Goal: Task Accomplishment & Management: Use online tool/utility

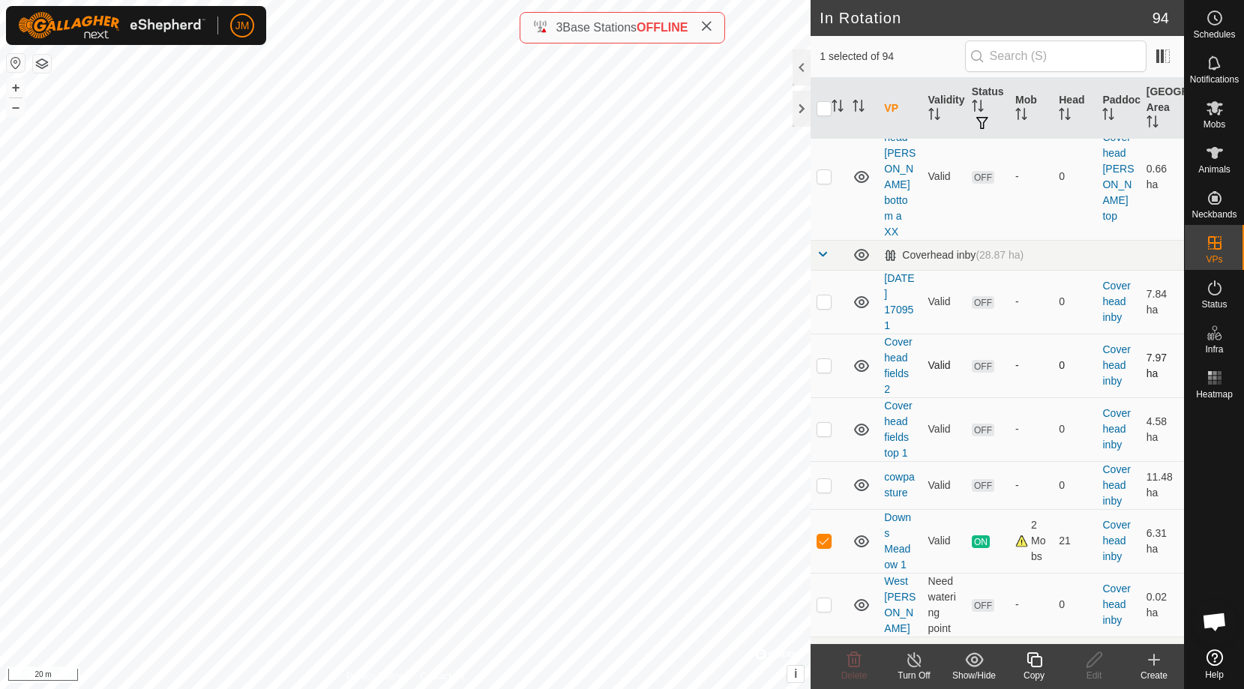
scroll to position [1070, 0]
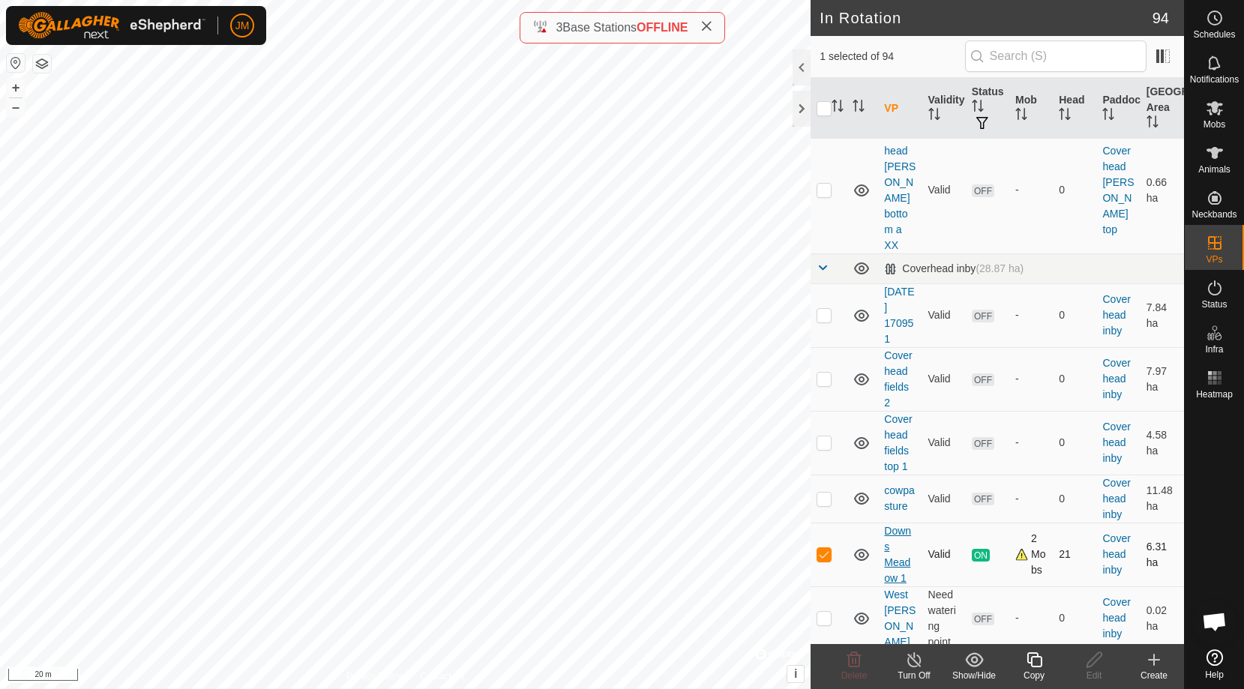
click at [897, 525] on link "Downs Meadow 1" at bounding box center [897, 554] width 27 height 59
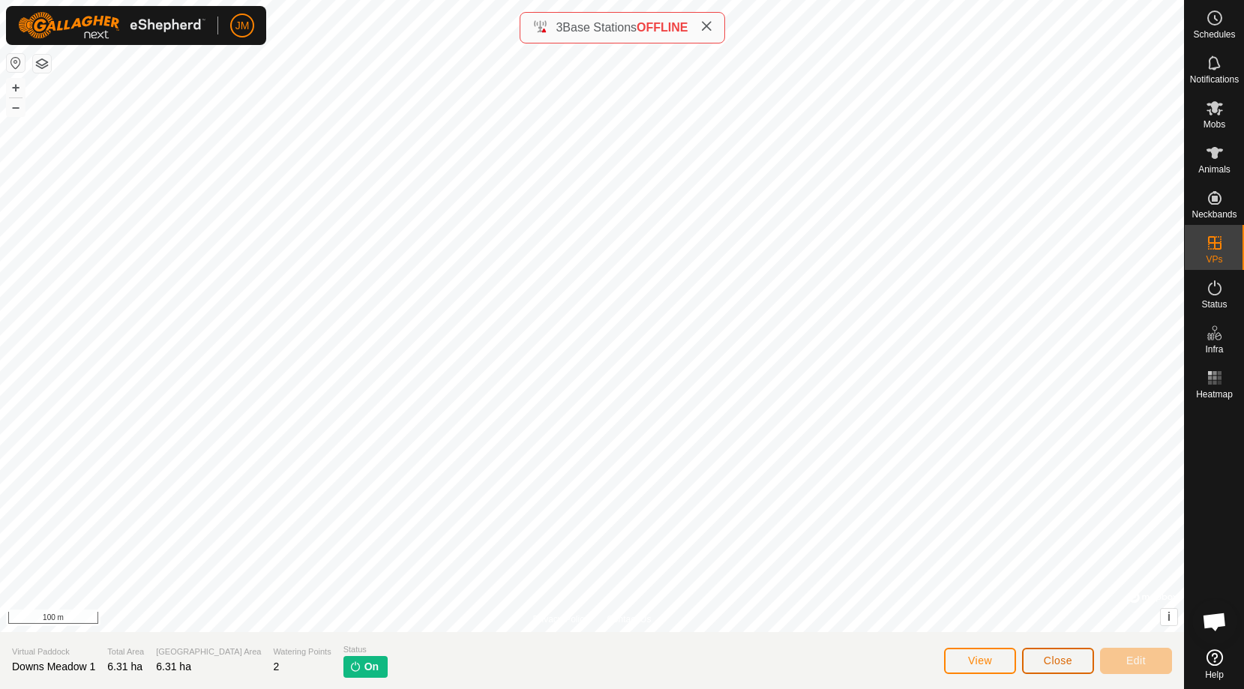
click at [1074, 659] on button "Close" at bounding box center [1058, 661] width 72 height 26
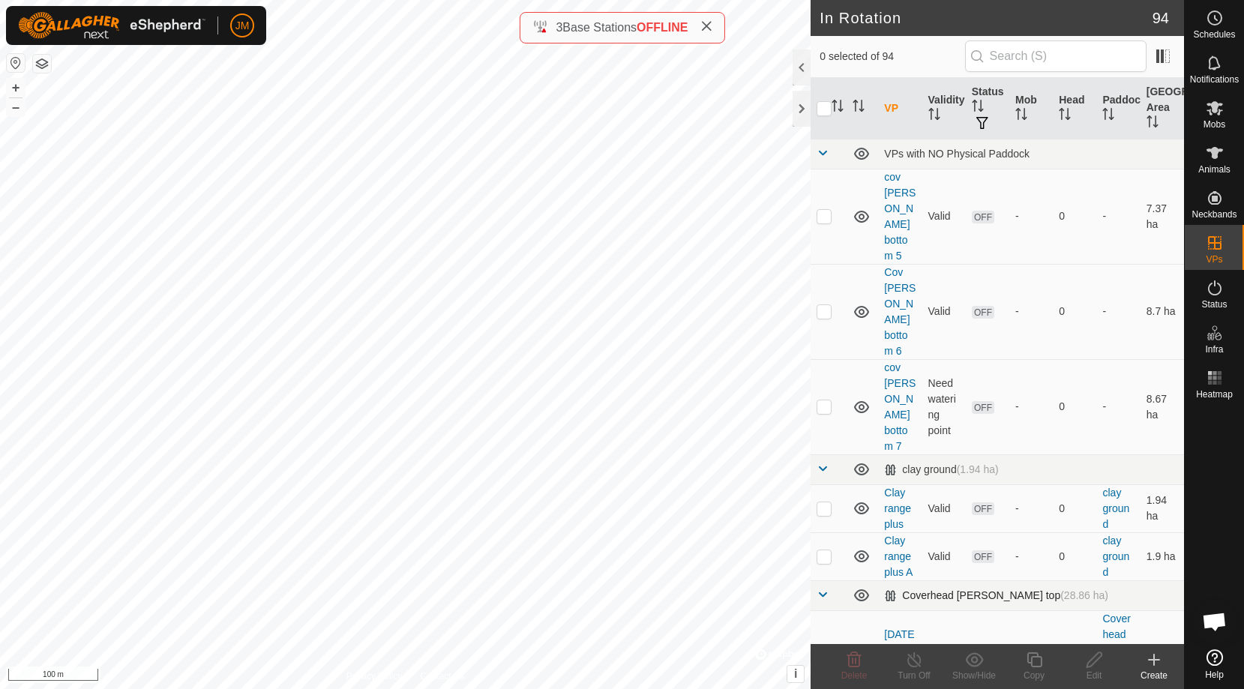
checkbox input "true"
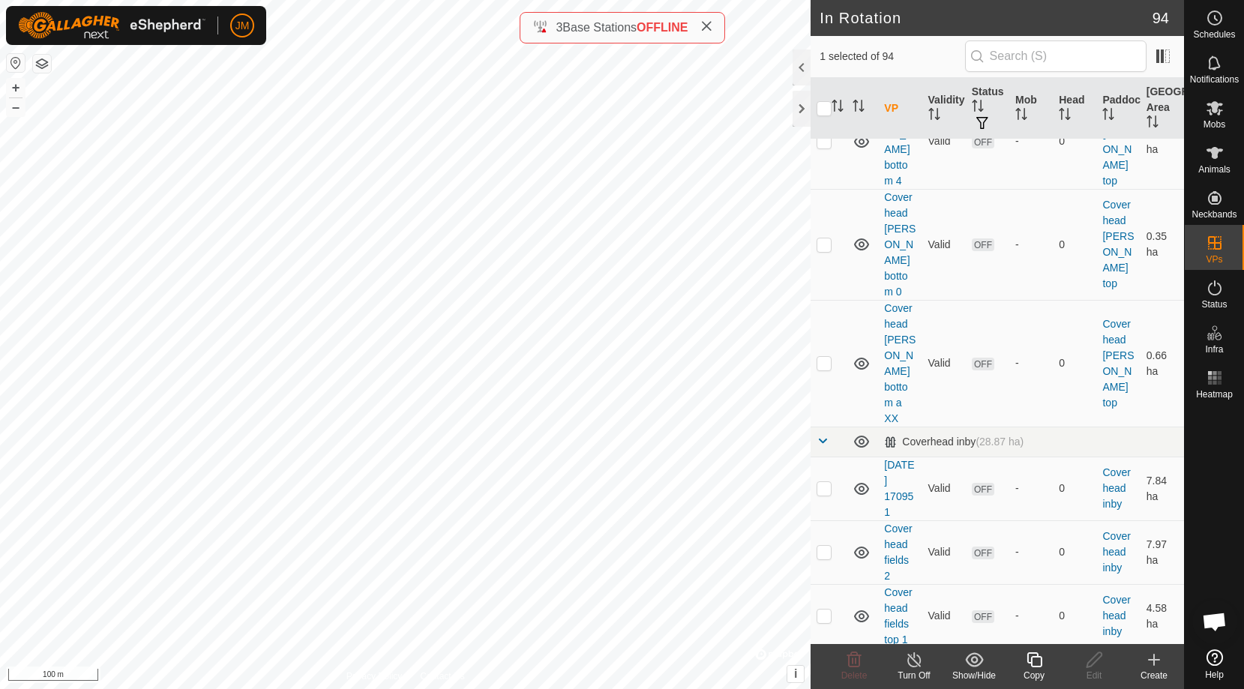
scroll to position [994, 0]
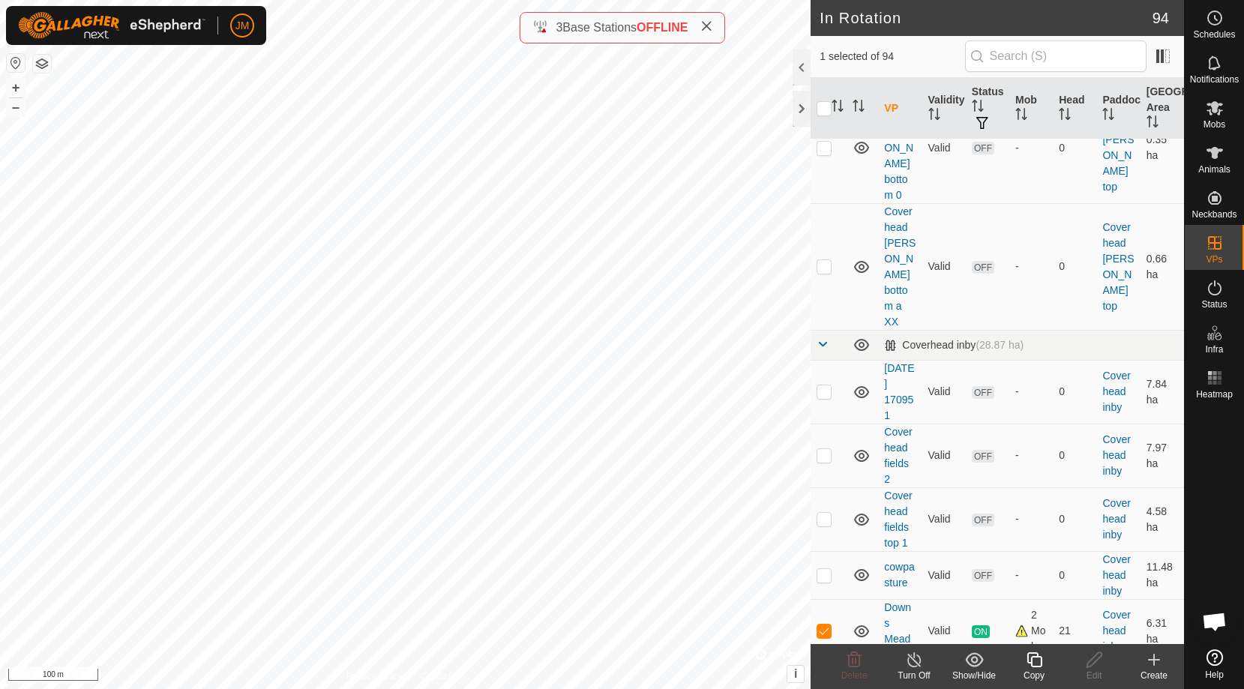
click at [1035, 658] on icon at bounding box center [1034, 660] width 19 height 18
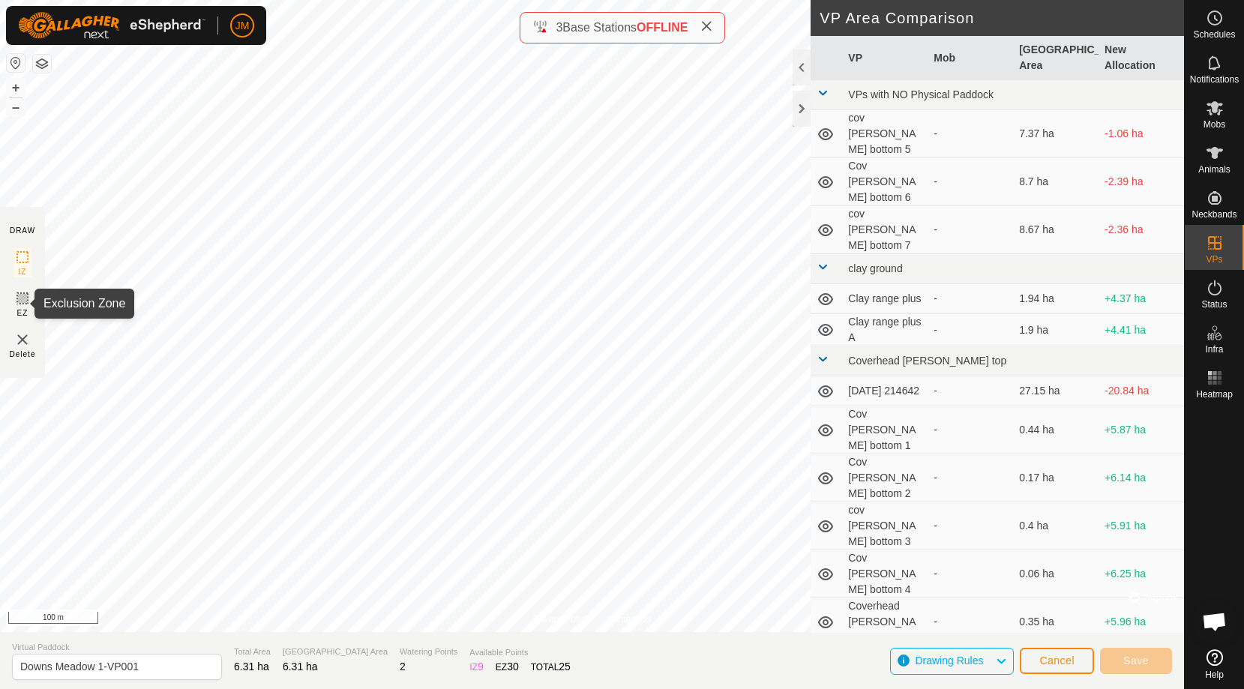
click at [24, 299] on icon at bounding box center [22, 298] width 9 height 9
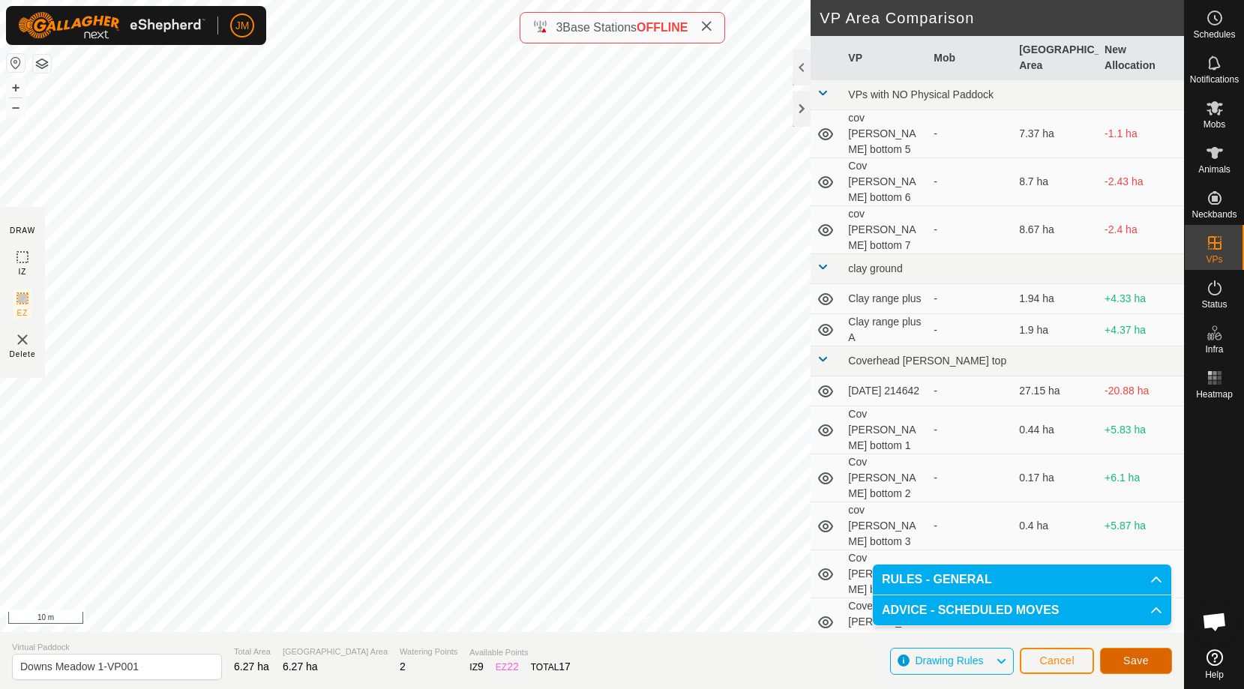
click at [1134, 660] on span "Save" at bounding box center [1135, 660] width 25 height 12
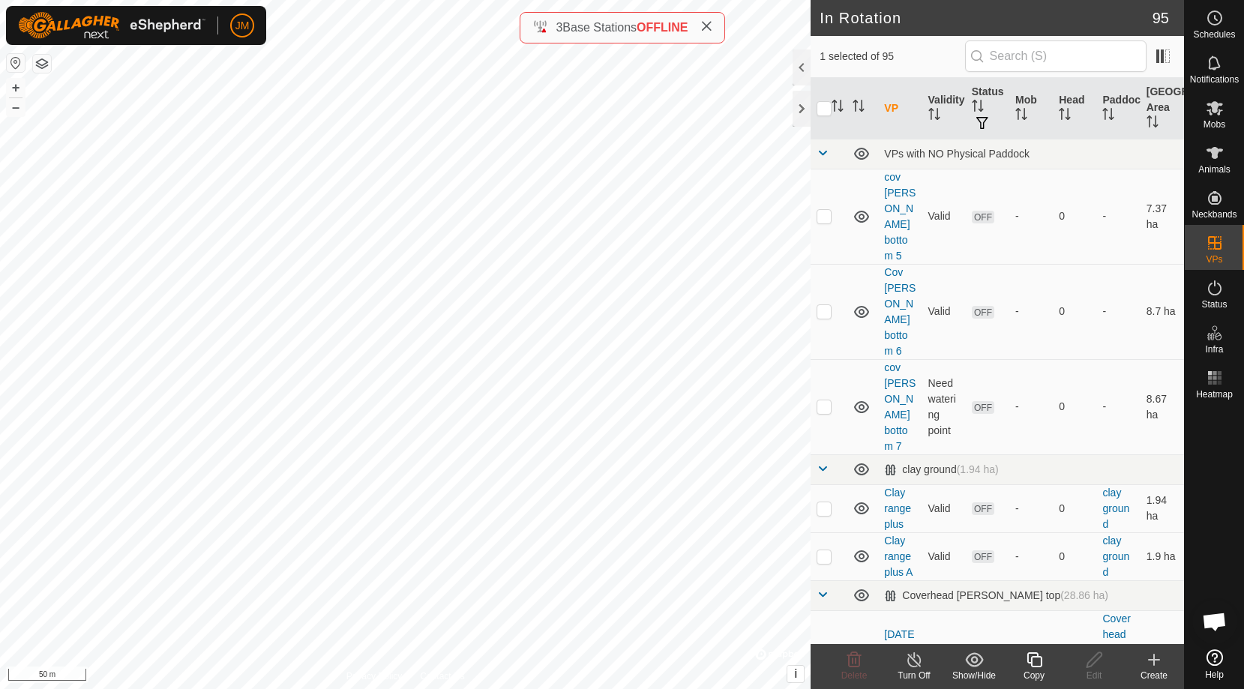
checkbox input "false"
checkbox input "true"
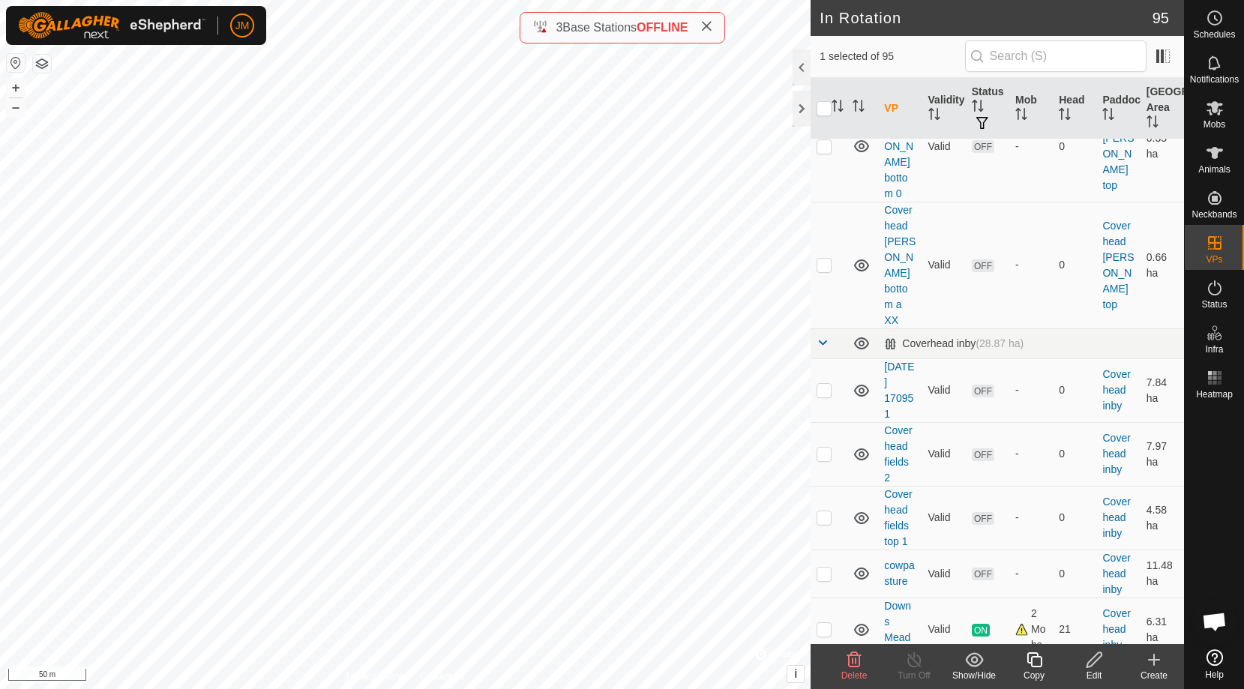
scroll to position [1070, 0]
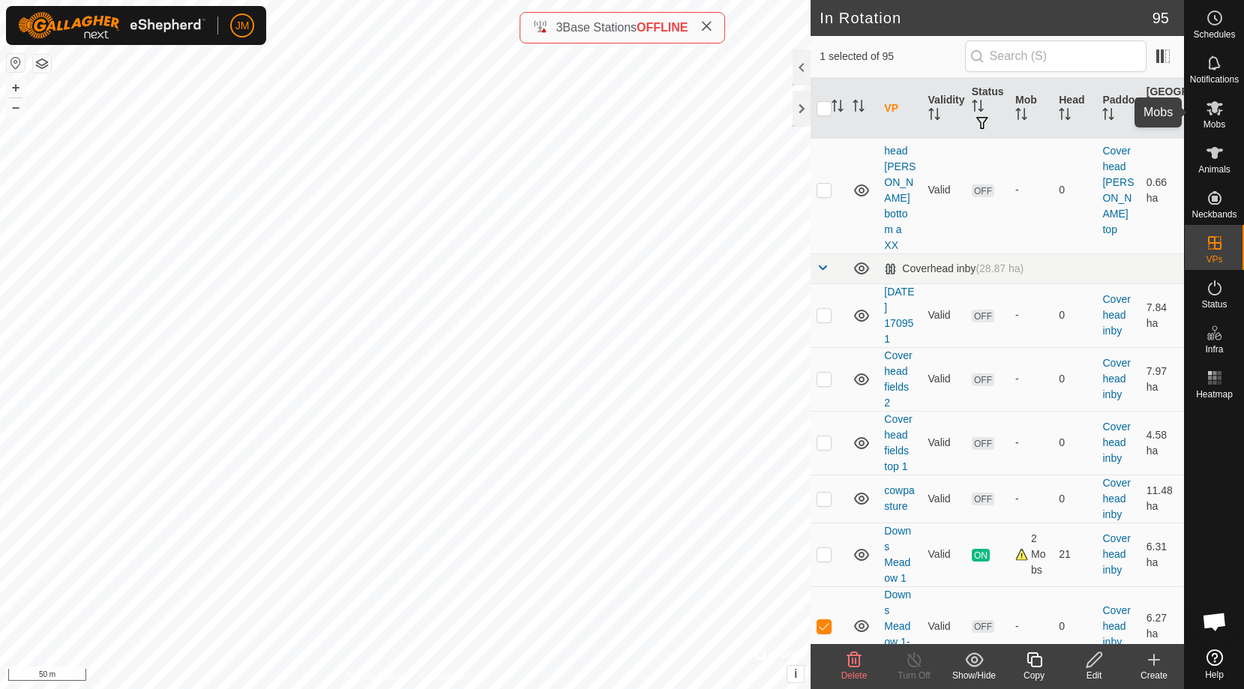
click at [1210, 118] on es-mob-svg-icon at bounding box center [1214, 108] width 27 height 24
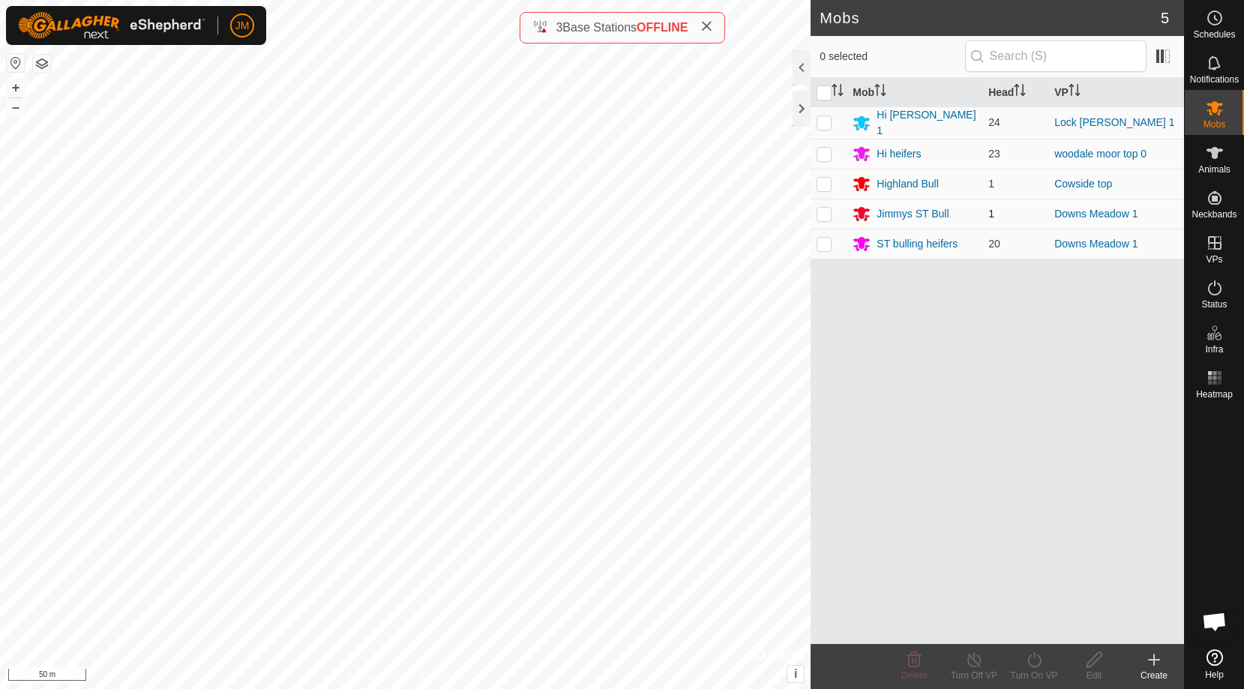
click at [823, 209] on p-checkbox at bounding box center [823, 214] width 15 height 12
checkbox input "true"
click at [822, 241] on p-checkbox at bounding box center [823, 244] width 15 height 12
checkbox input "true"
click at [1031, 661] on icon at bounding box center [1034, 660] width 19 height 18
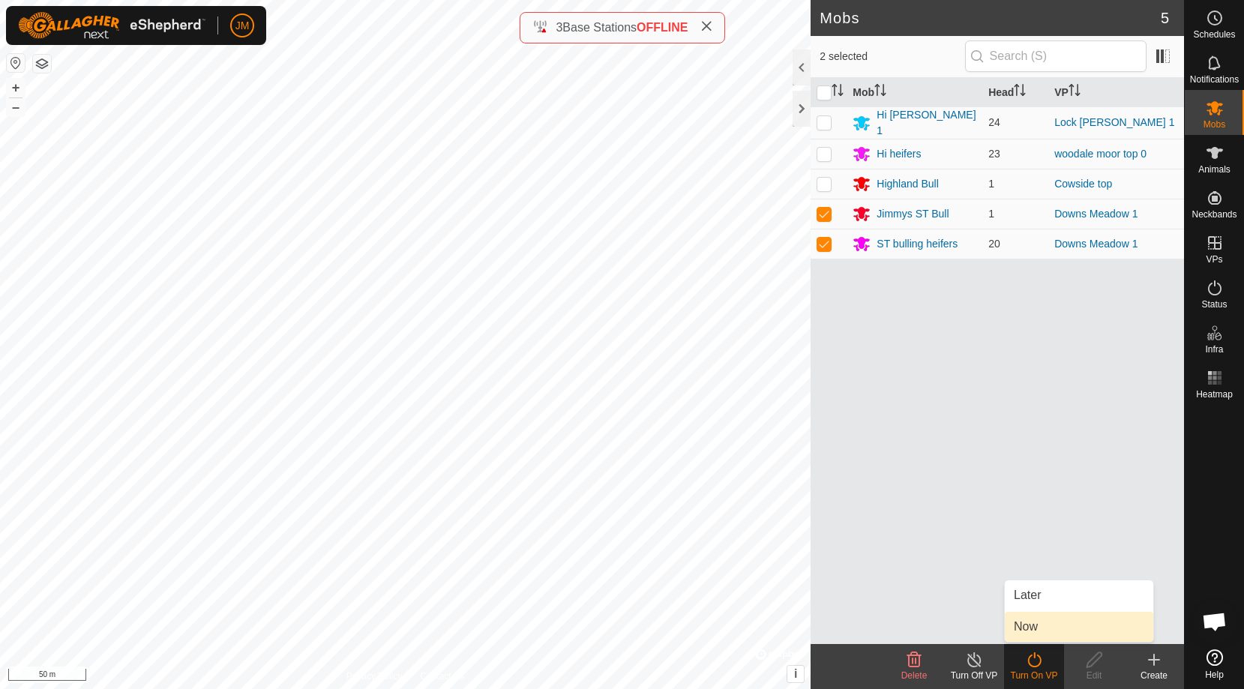
click at [1037, 630] on link "Now" at bounding box center [1079, 627] width 148 height 30
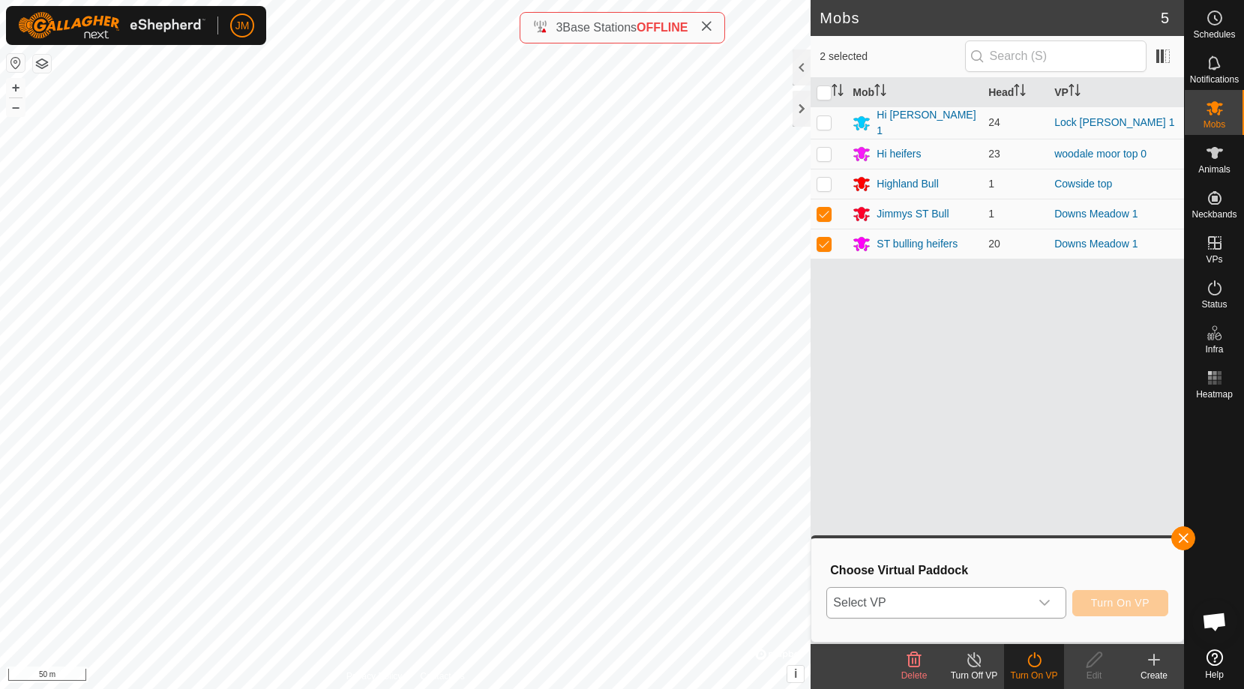
click at [1043, 606] on icon "dropdown trigger" at bounding box center [1044, 603] width 12 height 12
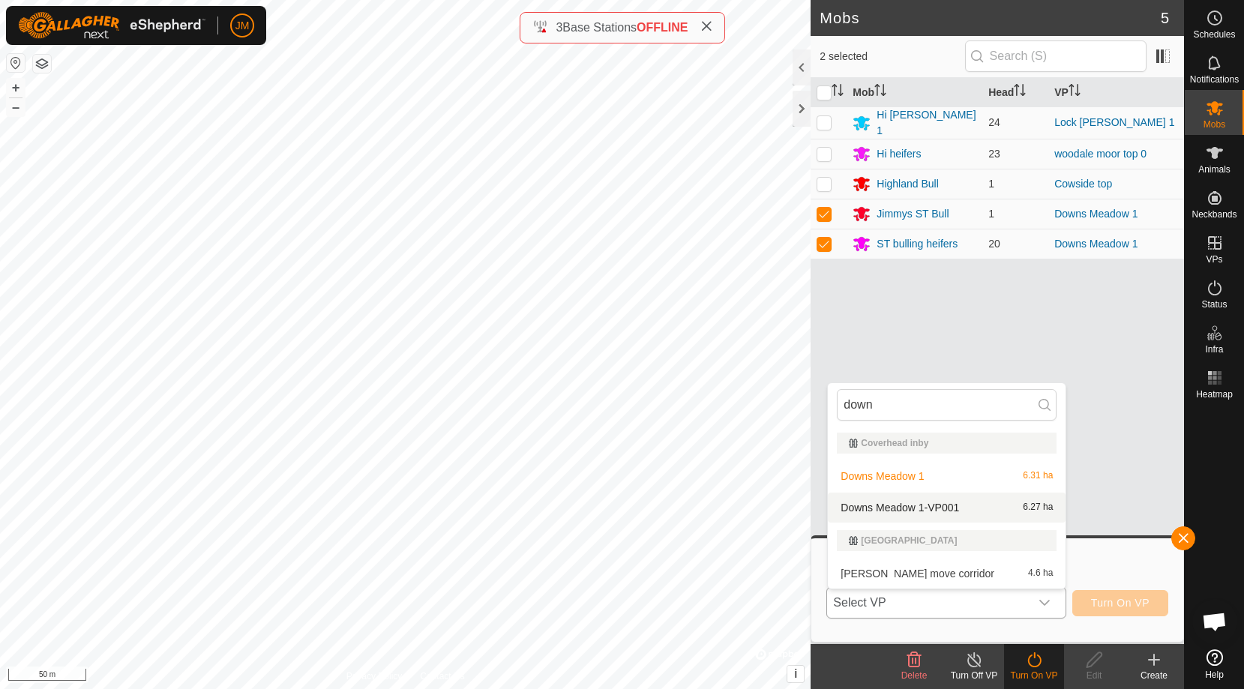
type input "down"
click at [912, 508] on li "Downs Meadow 1-VP001 6.27 ha" at bounding box center [947, 508] width 238 height 30
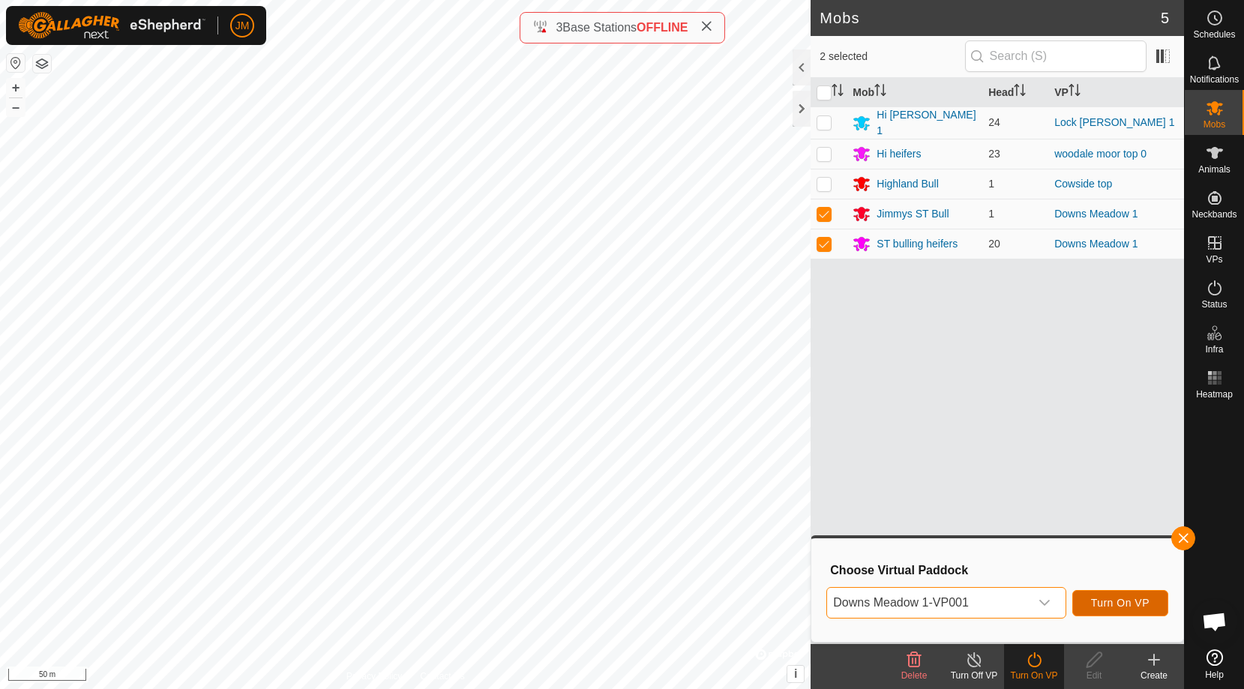
click at [1133, 602] on span "Turn On VP" at bounding box center [1120, 603] width 58 height 12
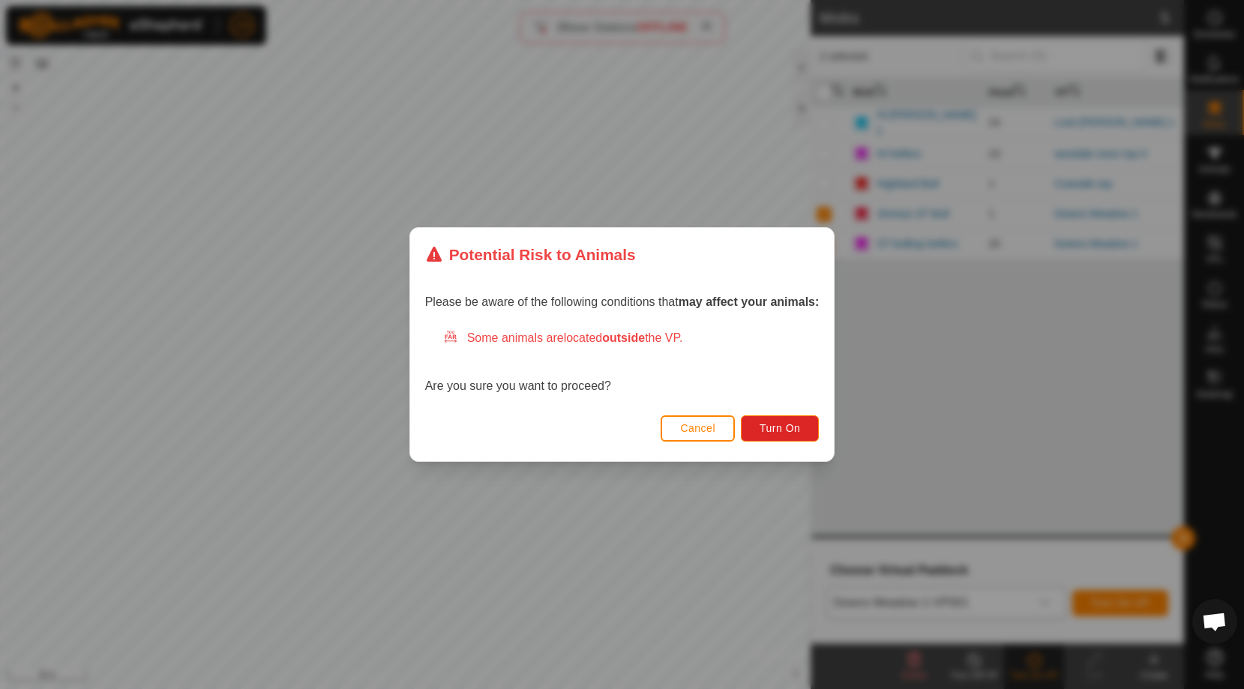
click at [698, 430] on span "Cancel" at bounding box center [697, 428] width 35 height 12
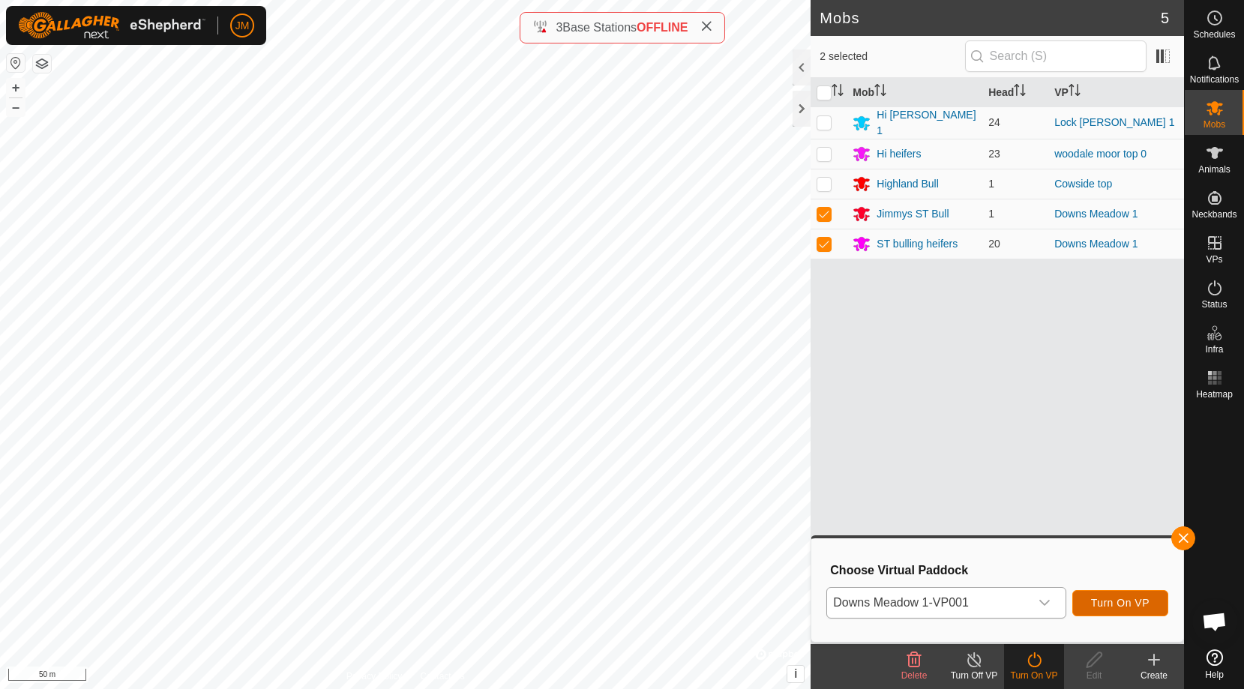
click at [1117, 600] on span "Turn On VP" at bounding box center [1120, 603] width 58 height 12
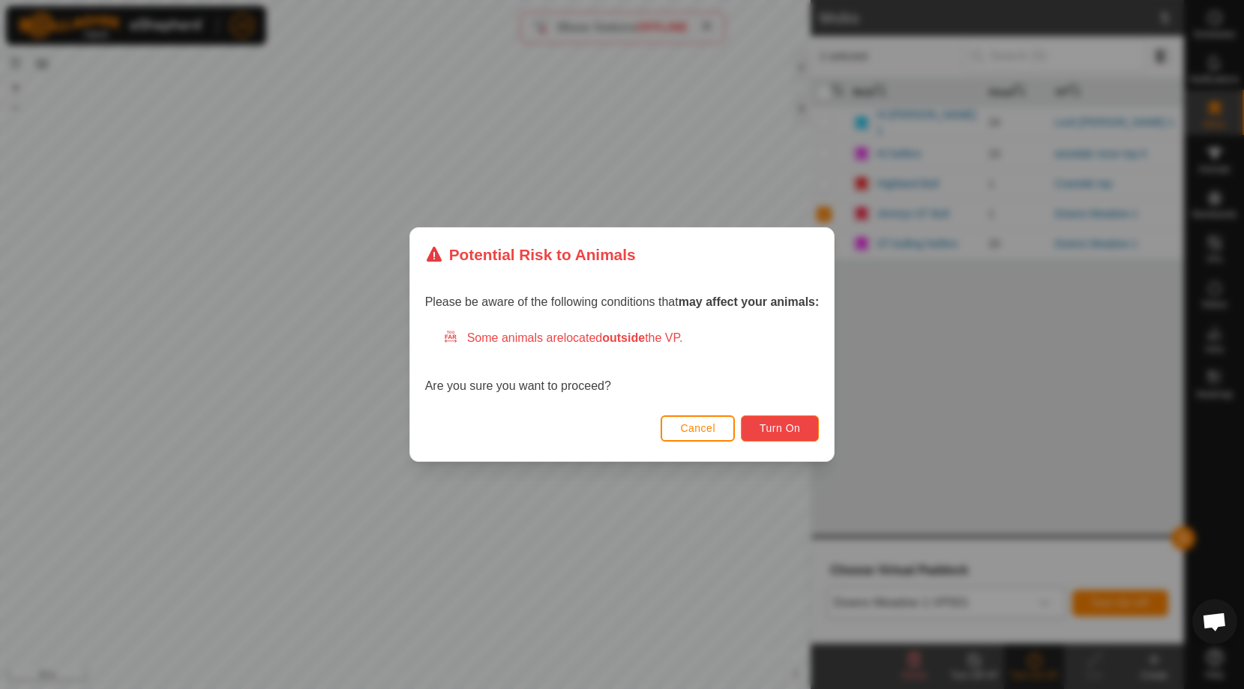
click at [786, 427] on span "Turn On" at bounding box center [779, 428] width 40 height 12
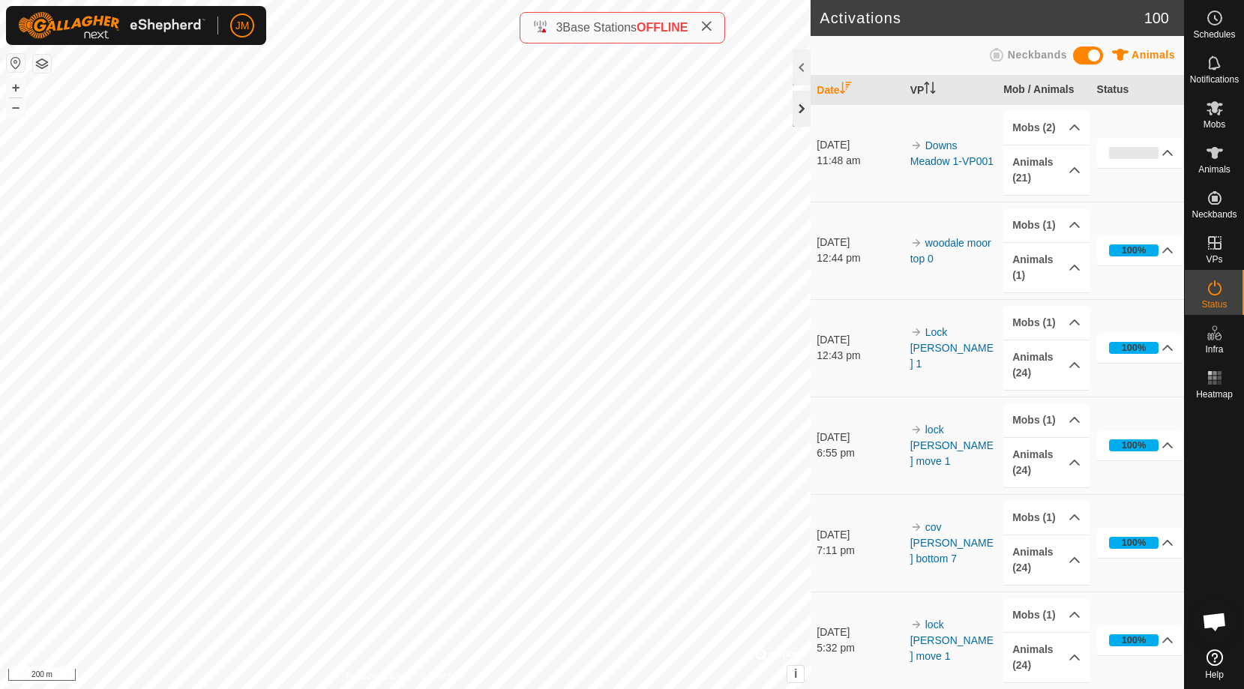
click at [802, 108] on div at bounding box center [801, 109] width 18 height 36
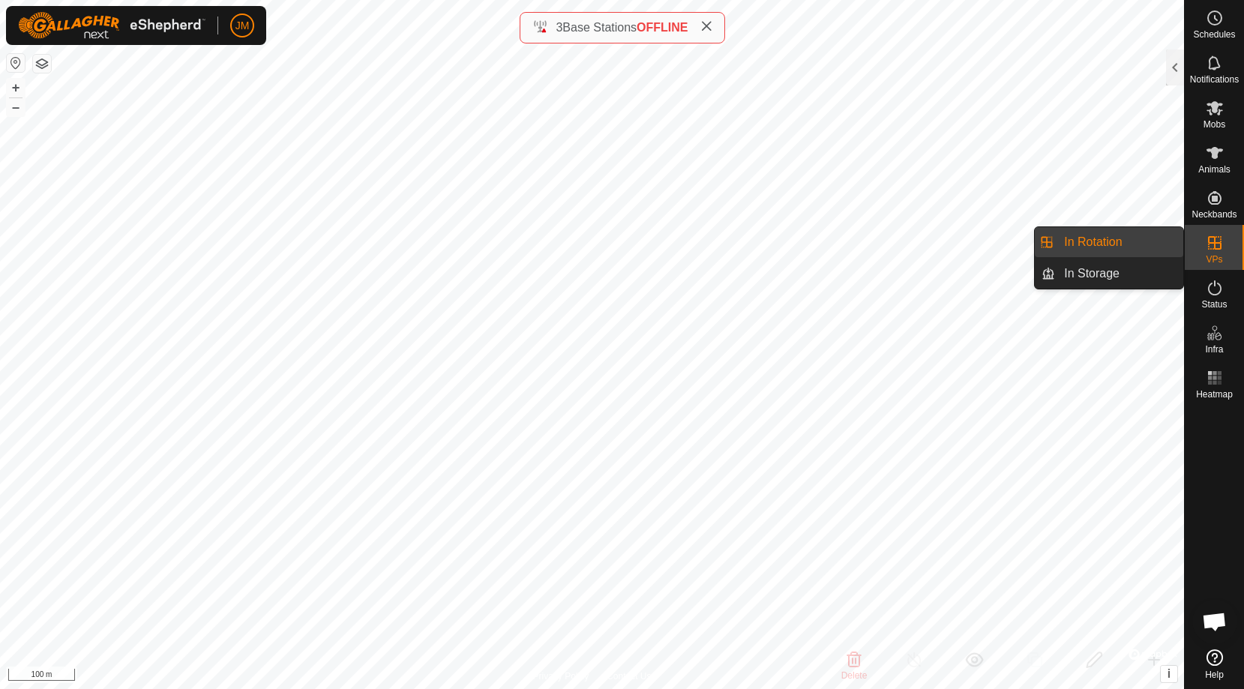
click at [1097, 240] on link "In Rotation" at bounding box center [1119, 242] width 128 height 30
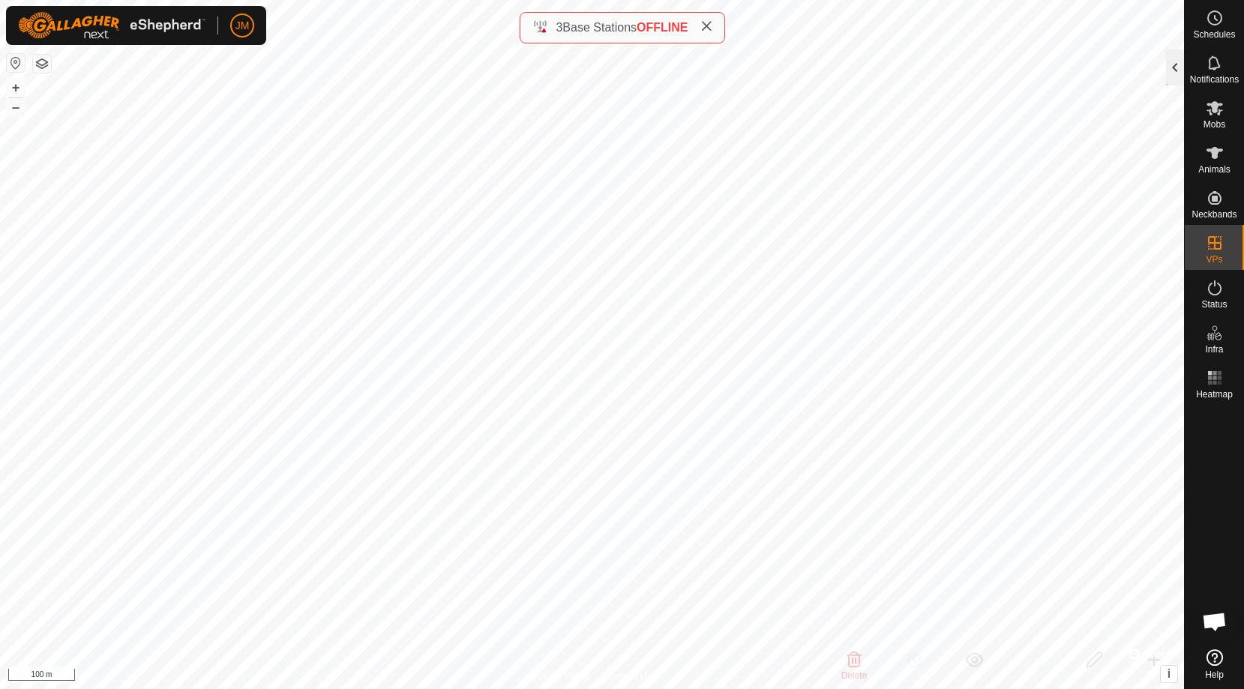
click at [1171, 67] on div at bounding box center [1175, 67] width 18 height 36
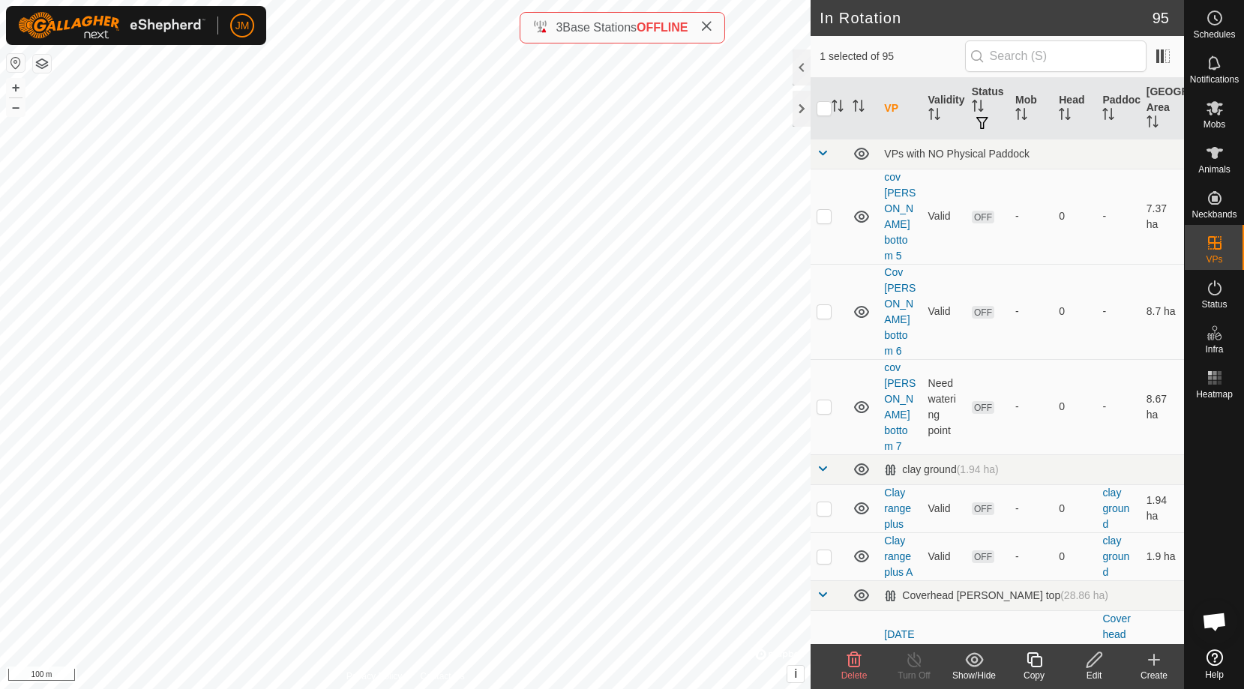
click at [1153, 660] on icon at bounding box center [1153, 660] width 10 height 0
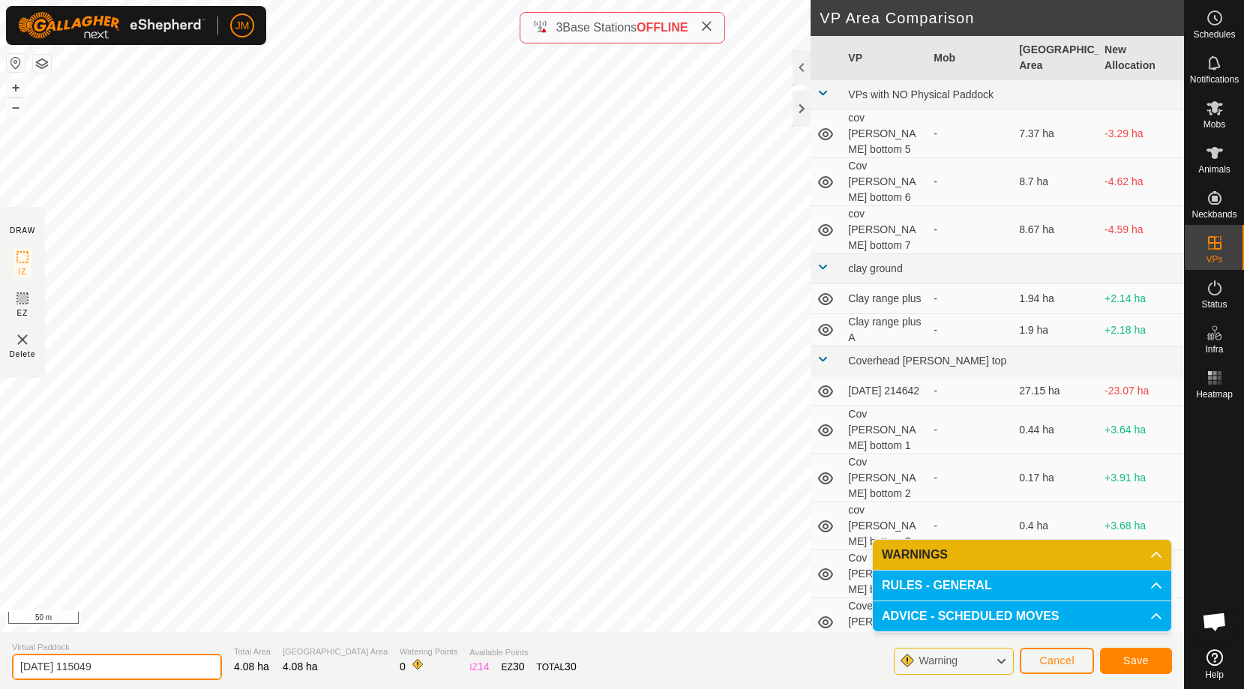
drag, startPoint x: 134, startPoint y: 669, endPoint x: 16, endPoint y: 666, distance: 118.5
click at [16, 667] on input "[DATE] 115049" at bounding box center [117, 667] width 210 height 26
drag, startPoint x: 28, startPoint y: 663, endPoint x: 43, endPoint y: 654, distance: 16.5
click at [29, 663] on input "[PERSON_NAME] 2" at bounding box center [117, 667] width 210 height 26
type input "woodale fields 2"
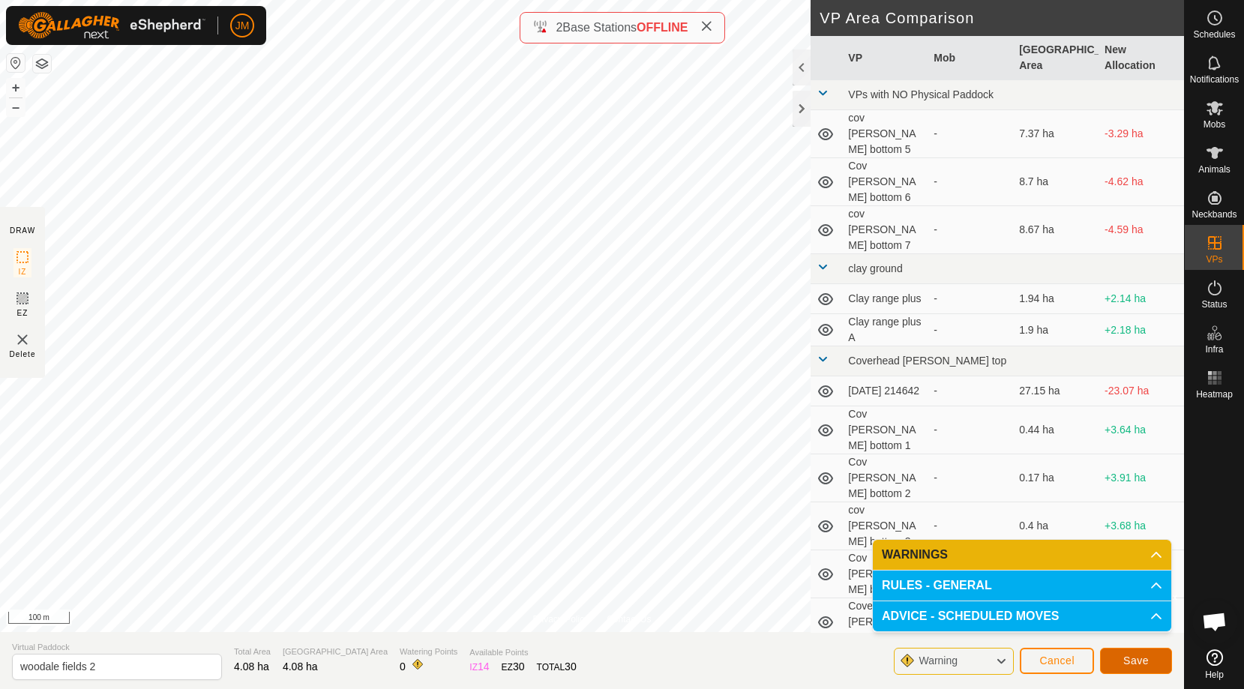
click at [1140, 658] on span "Save" at bounding box center [1135, 660] width 25 height 12
